Goal: Book appointment/travel/reservation

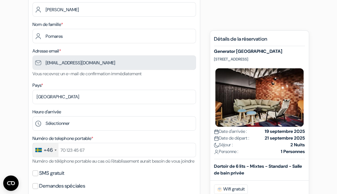
scroll to position [86, 0]
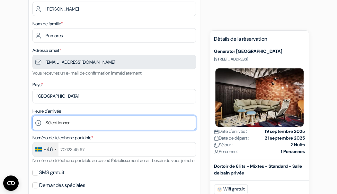
click at [104, 125] on select "Sélectionner 1:00 2:00 3:00 4:00 5:00 6:00 7:00 8:00 9:00 10:00 11:00 12:00 13:…" at bounding box center [113, 123] width 163 height 14
select select "11"
click at [32, 117] on select "Sélectionner 1:00 2:00 3:00 4:00 5:00 6:00 7:00 8:00 9:00 10:00 11:00 12:00 13:…" at bounding box center [113, 123] width 163 height 14
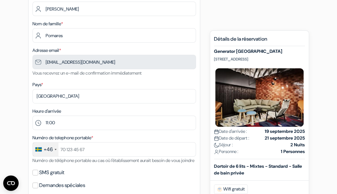
click at [39, 84] on label "Pays *" at bounding box center [37, 85] width 11 height 7
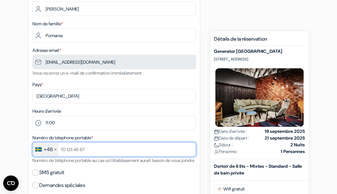
click at [91, 151] on input "text" at bounding box center [113, 150] width 163 height 14
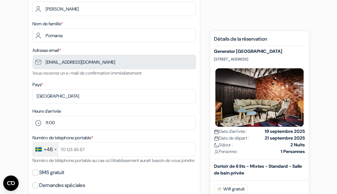
click at [274, 128] on strong "19 septembre 2025" at bounding box center [284, 131] width 40 height 7
